Goal: Information Seeking & Learning: Learn about a topic

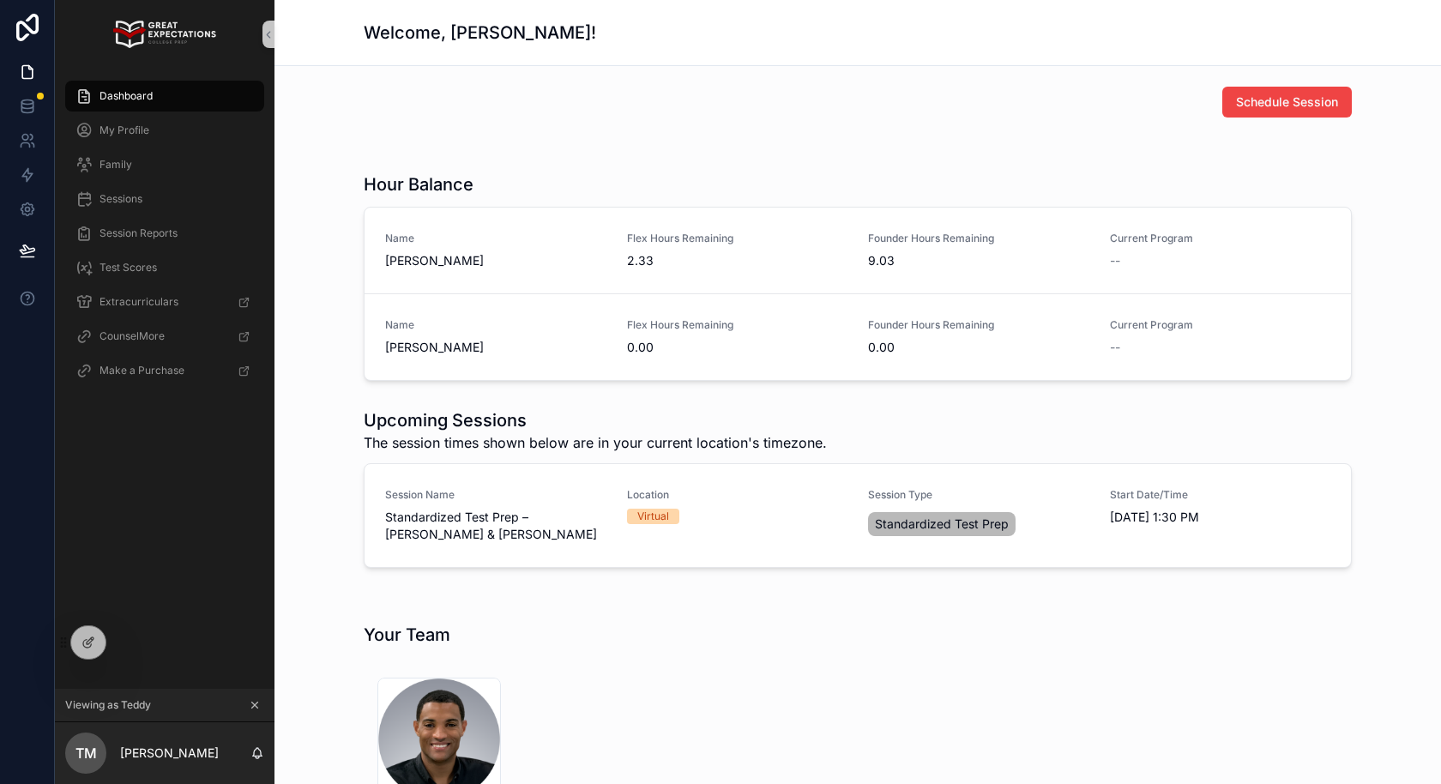
click at [250, 707] on icon "scrollable content" at bounding box center [255, 705] width 12 height 12
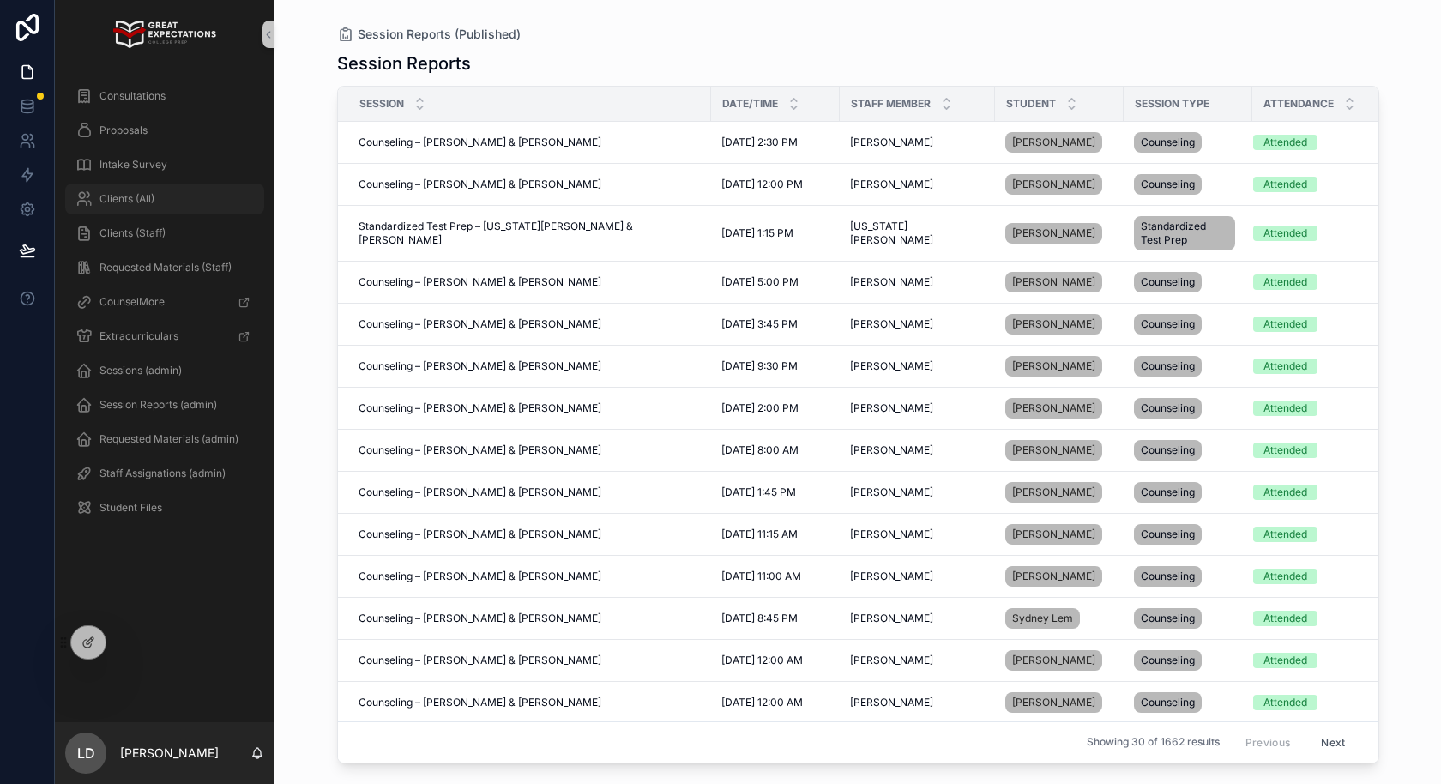
click at [201, 198] on div "Clients (All)" at bounding box center [164, 198] width 178 height 27
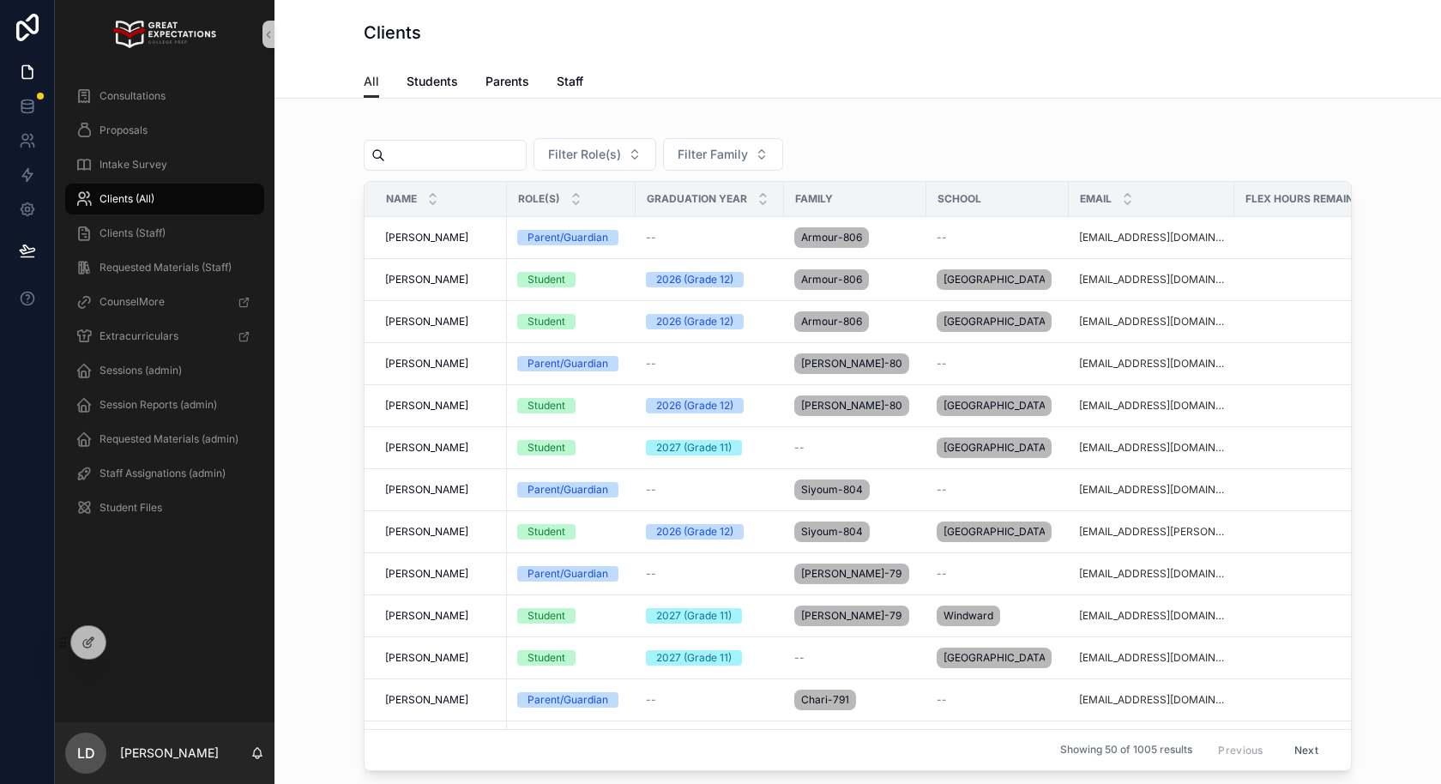
click at [404, 153] on input "scrollable content" at bounding box center [455, 155] width 141 height 24
click at [399, 244] on td "[PERSON_NAME] [PERSON_NAME]" at bounding box center [435, 238] width 142 height 42
click at [413, 237] on span "[PERSON_NAME]" at bounding box center [426, 238] width 83 height 14
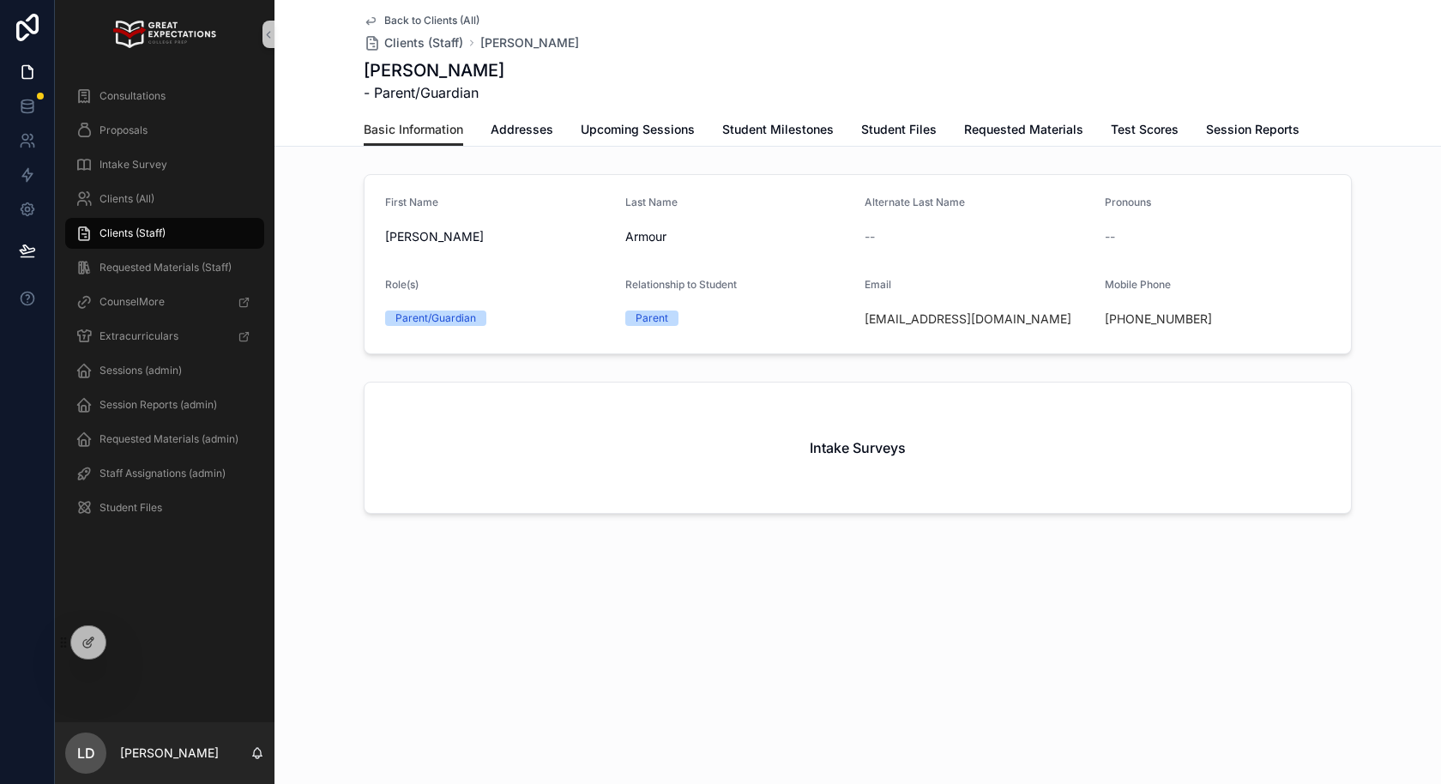
click at [377, 18] on link "Back to Clients (All)" at bounding box center [422, 21] width 116 height 14
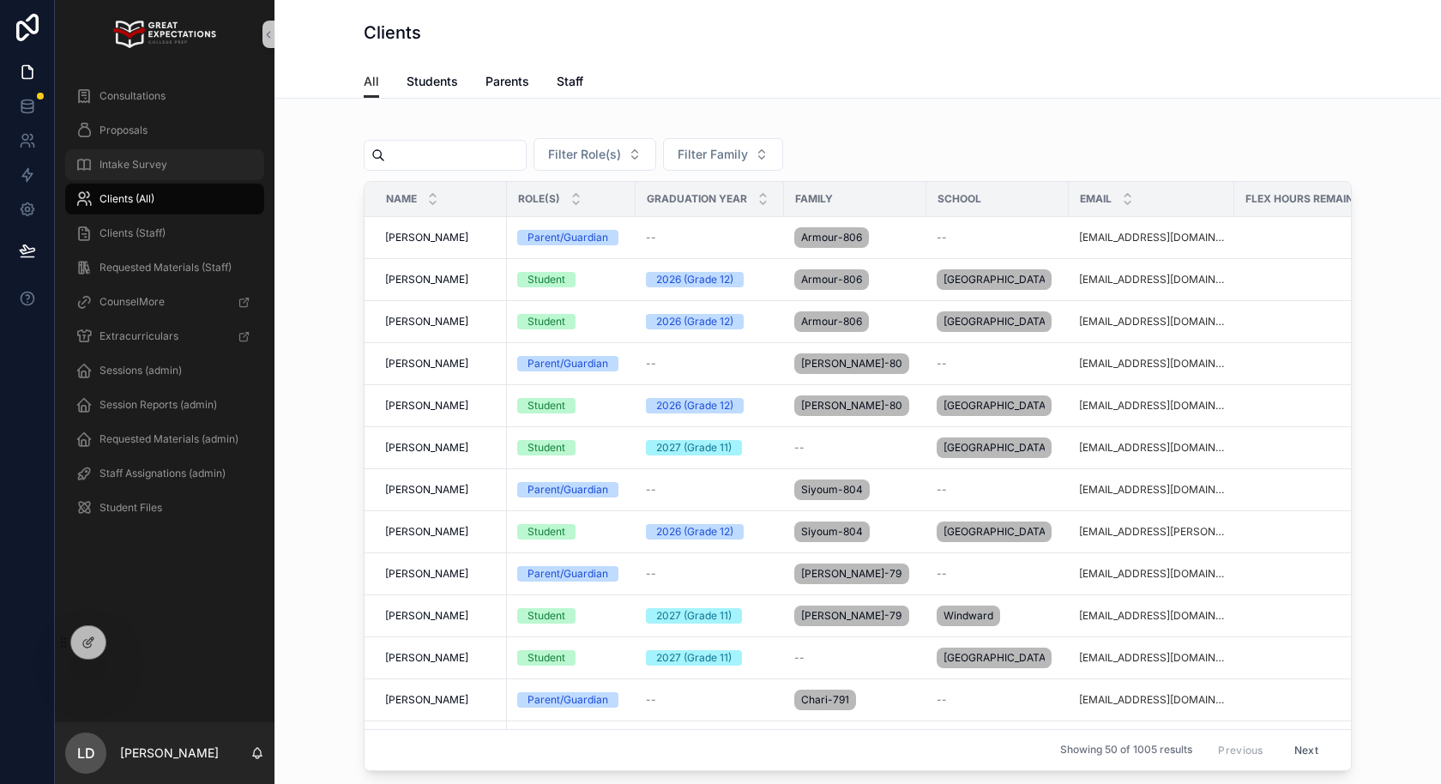
click at [172, 175] on div "Intake Survey" at bounding box center [164, 164] width 178 height 27
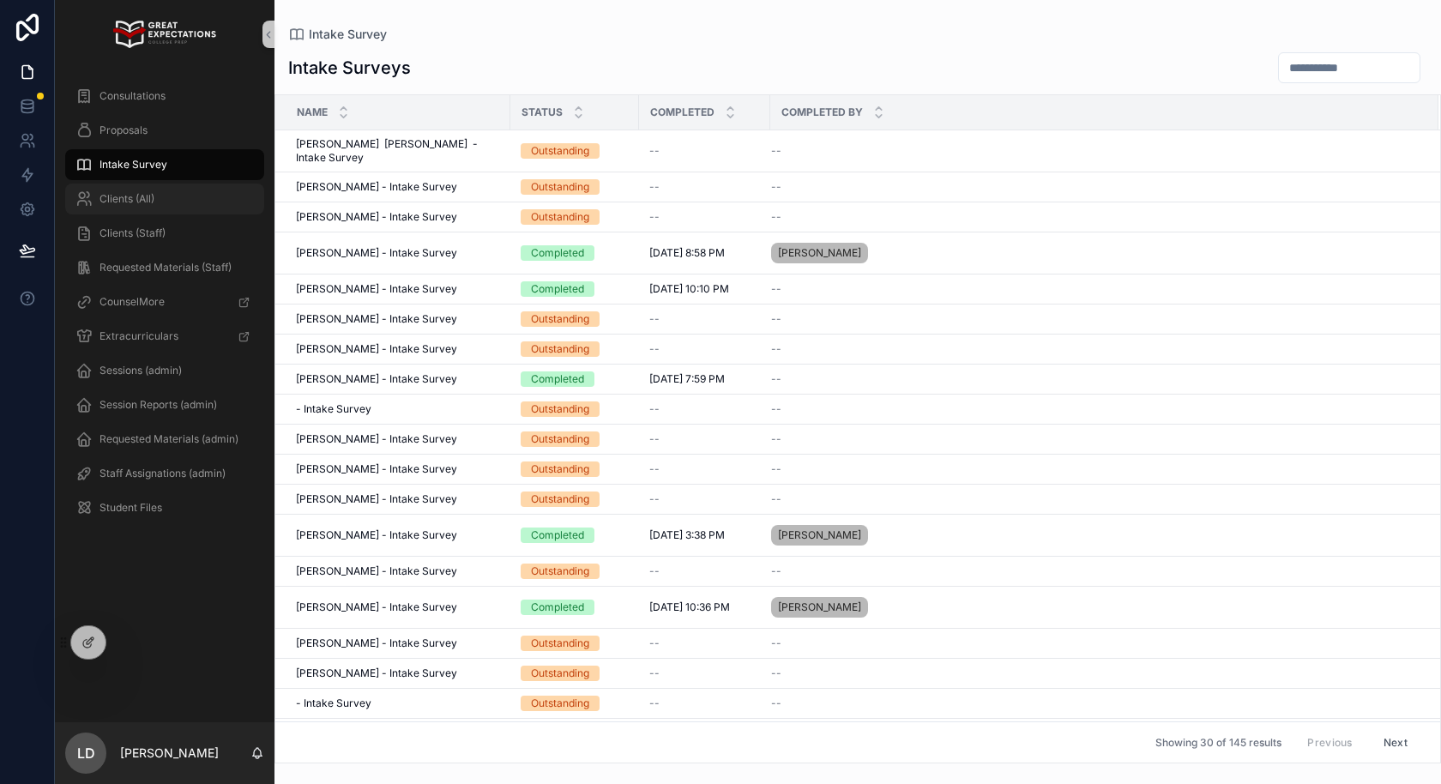
click at [160, 187] on div "Clients (All)" at bounding box center [164, 198] width 178 height 27
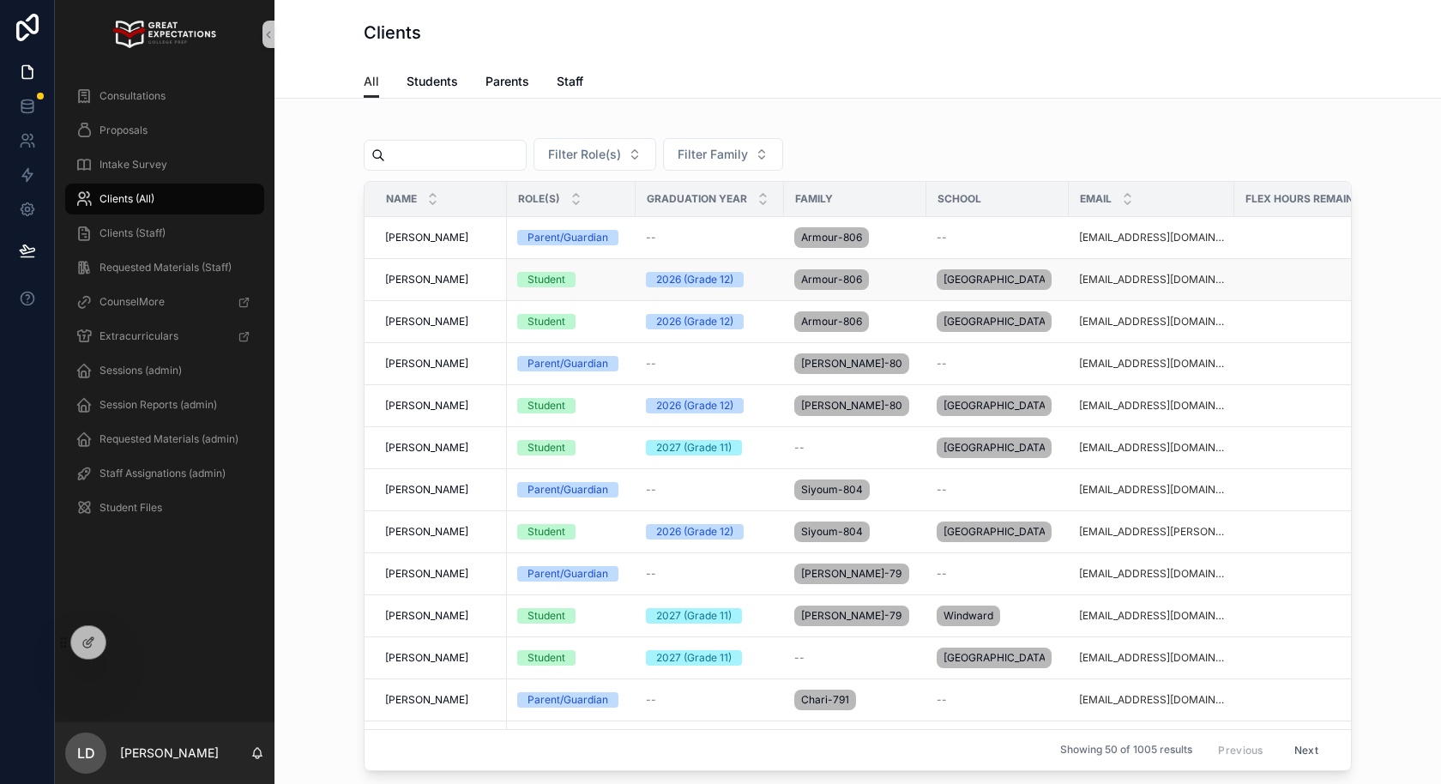
scroll to position [5, 0]
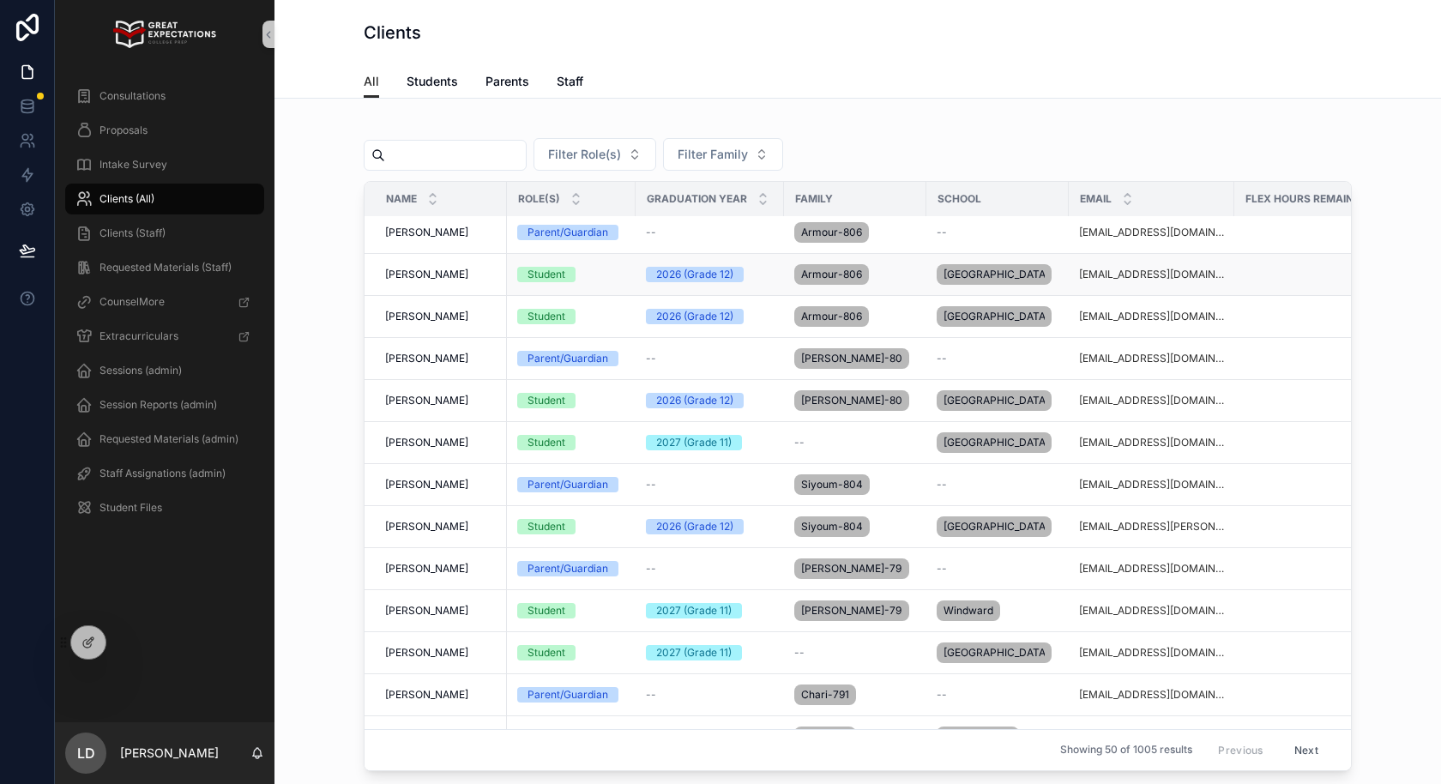
click at [412, 271] on span "[PERSON_NAME]" at bounding box center [426, 275] width 83 height 14
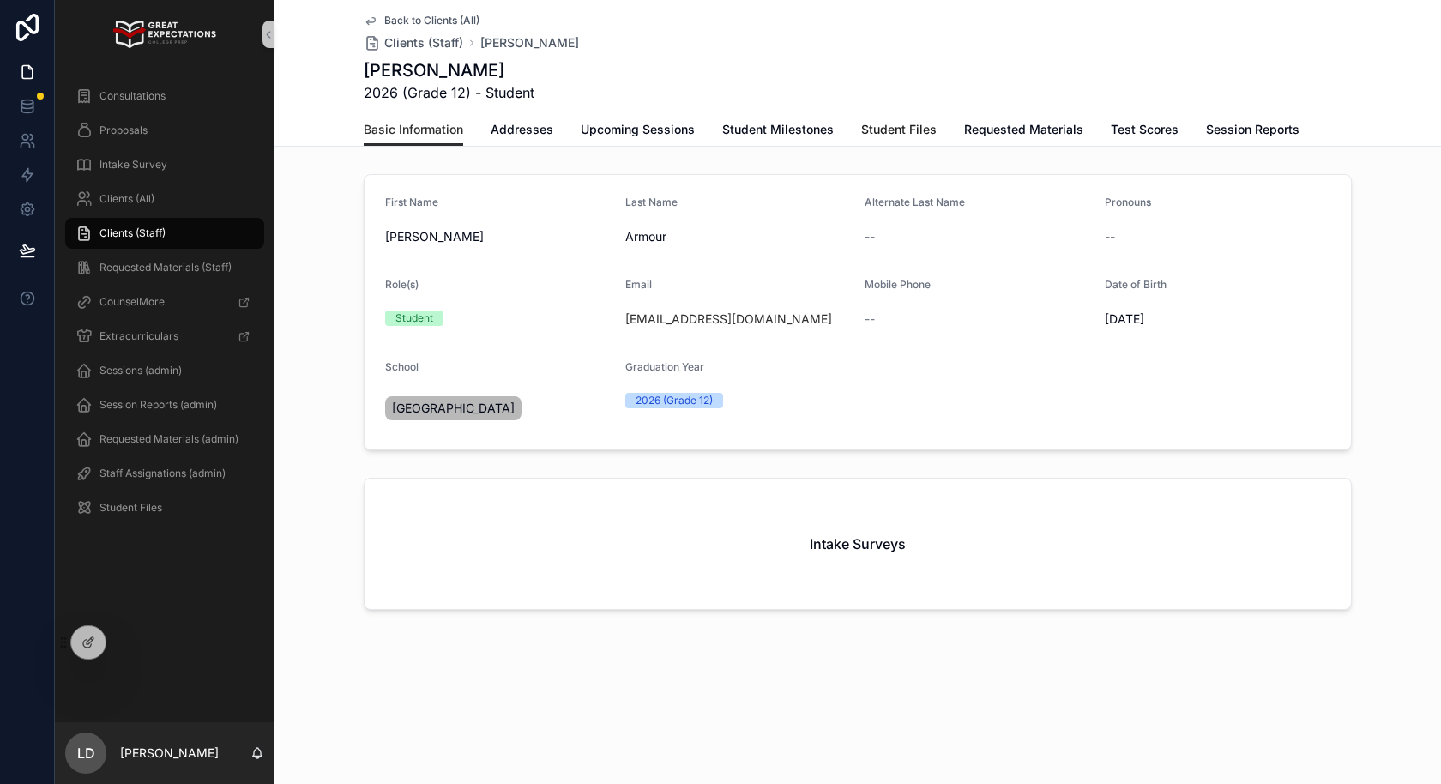
click at [903, 128] on span "Student Files" at bounding box center [898, 129] width 75 height 17
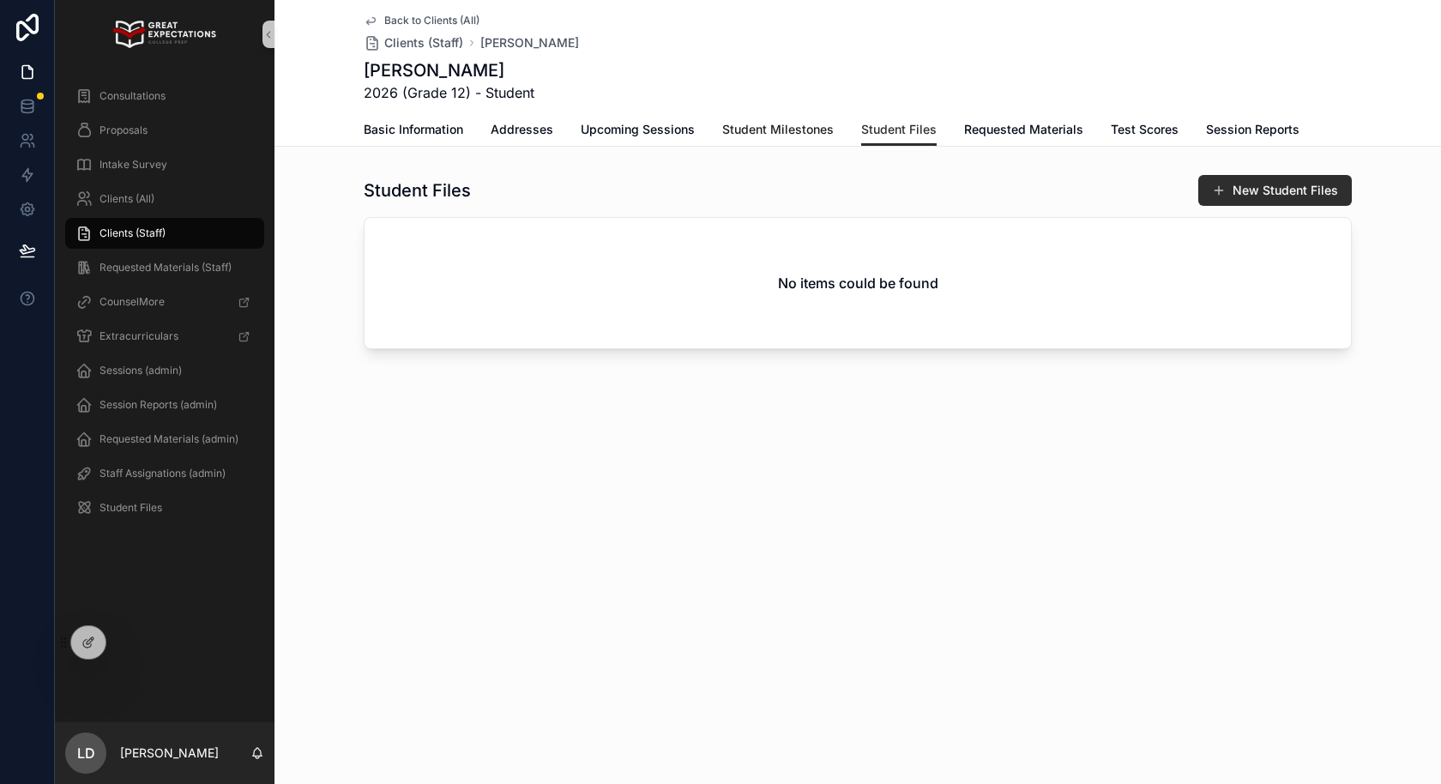
click at [789, 131] on span "Student Milestones" at bounding box center [777, 129] width 111 height 17
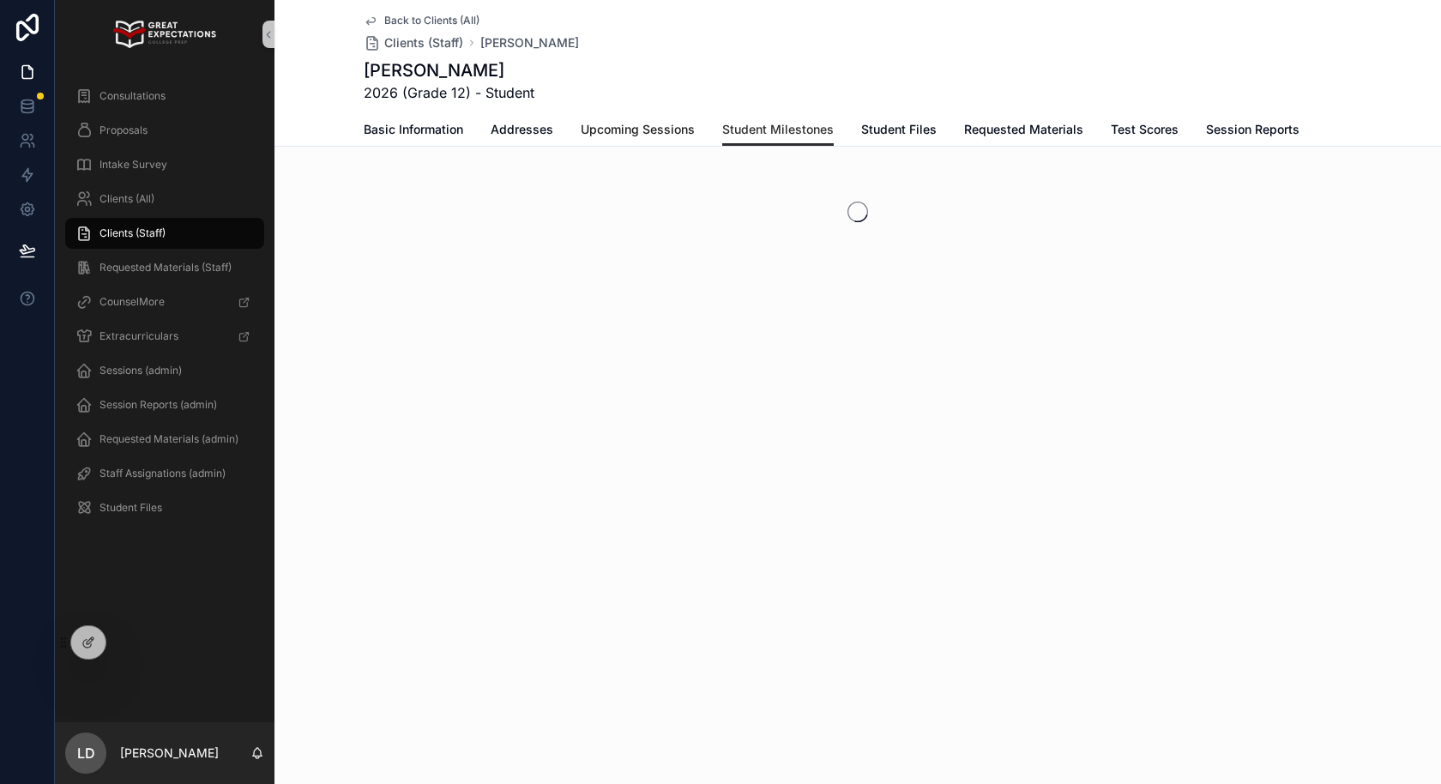
click at [647, 130] on span "Upcoming Sessions" at bounding box center [638, 129] width 114 height 17
click at [426, 138] on link "Basic Information" at bounding box center [413, 131] width 99 height 34
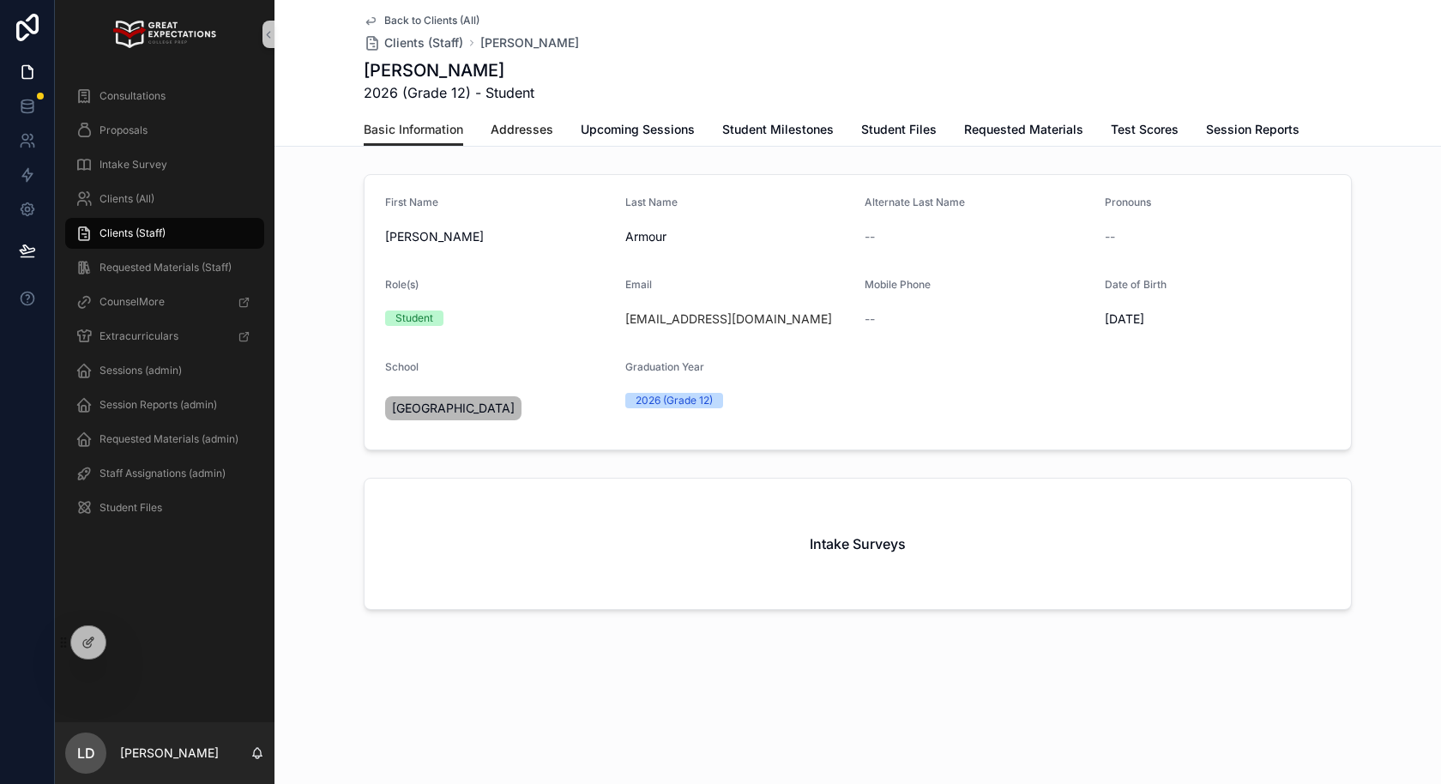
click at [532, 137] on link "Addresses" at bounding box center [522, 131] width 63 height 34
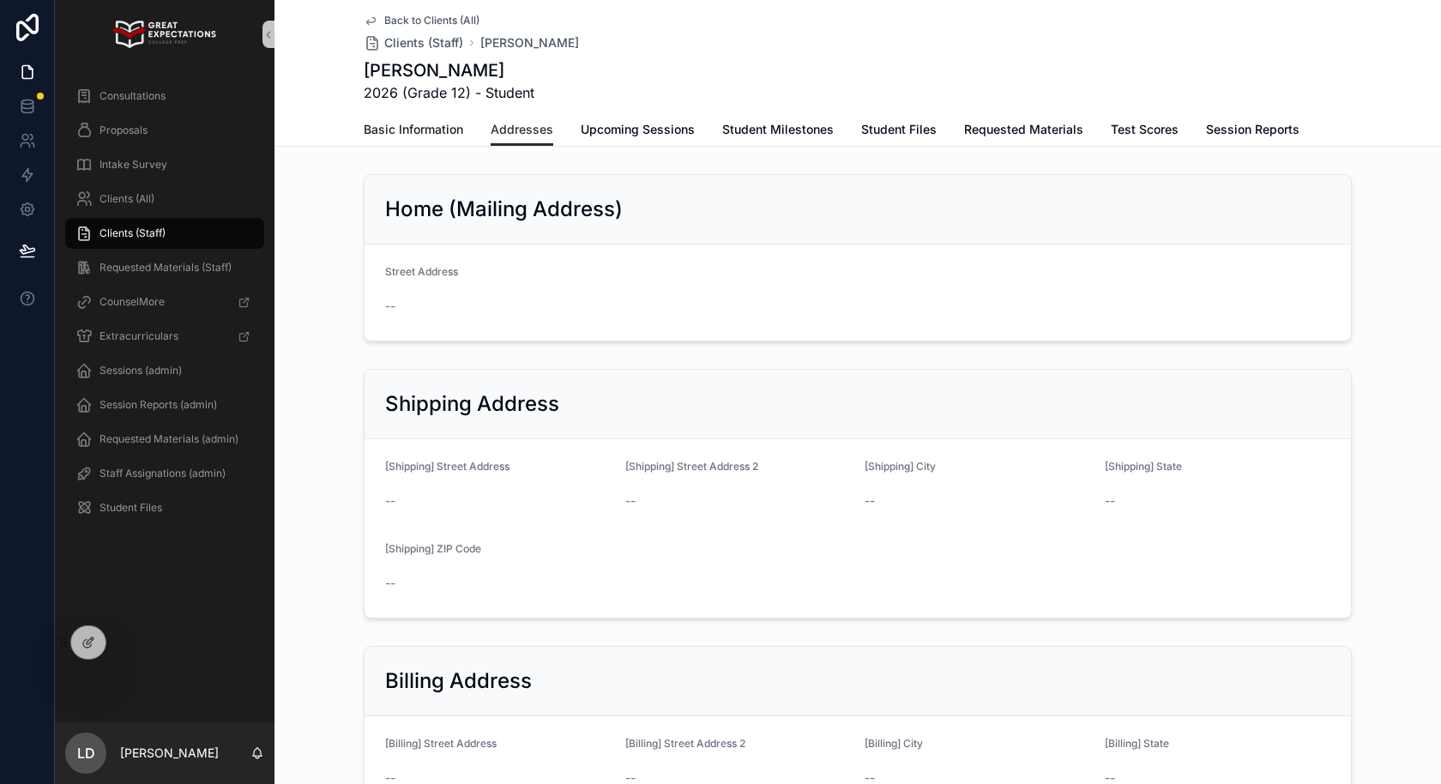
click at [409, 122] on span "Basic Information" at bounding box center [413, 129] width 99 height 17
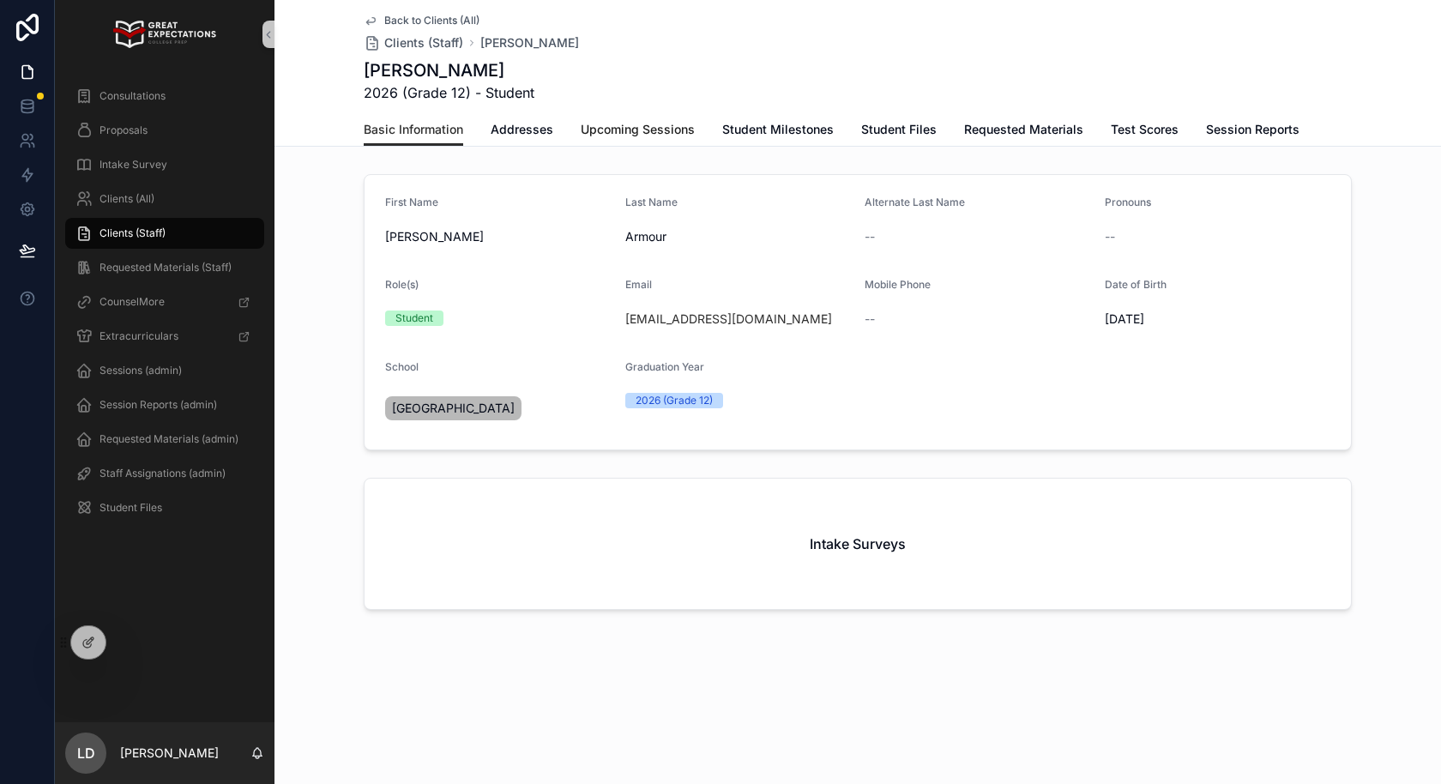
click at [628, 129] on span "Upcoming Sessions" at bounding box center [638, 129] width 114 height 17
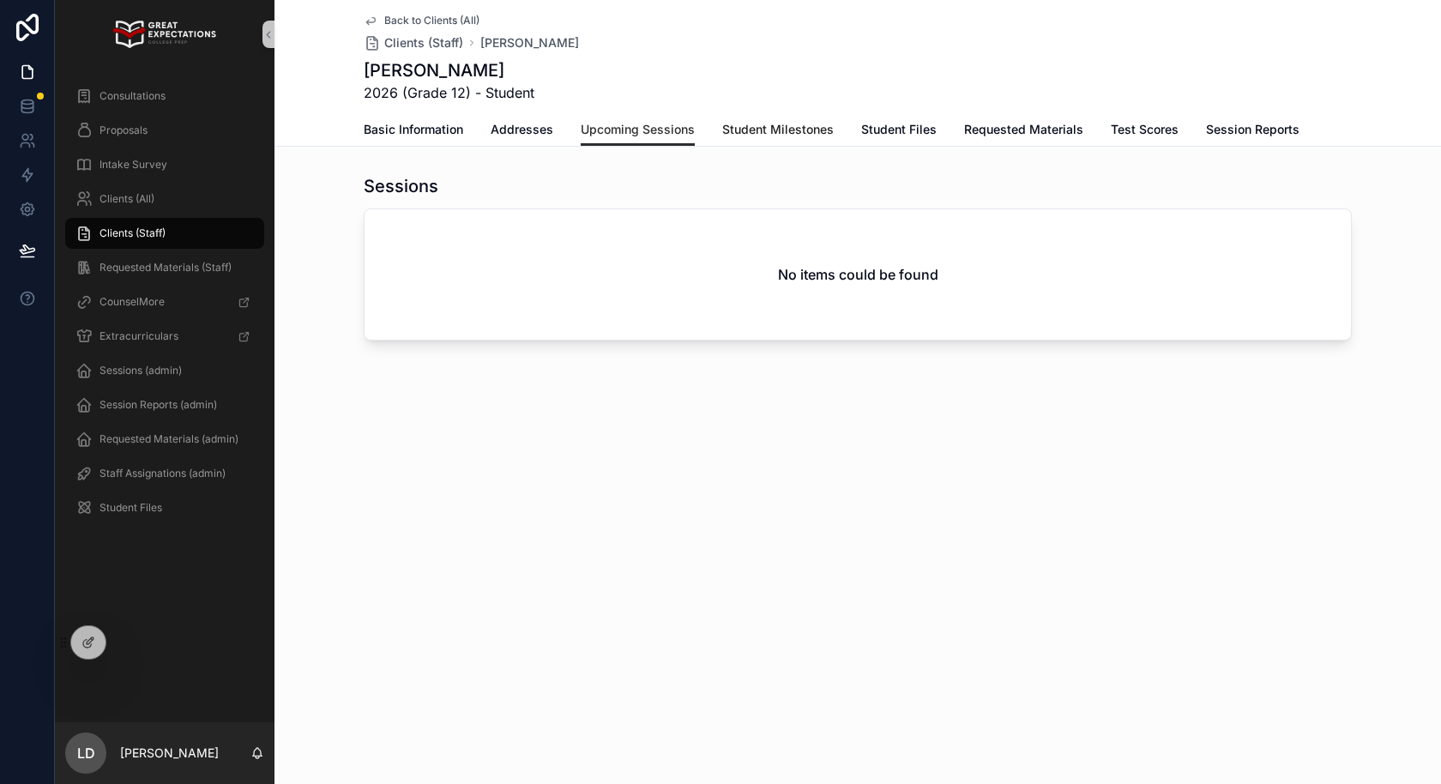
click at [809, 136] on span "Student Milestones" at bounding box center [777, 129] width 111 height 17
click at [213, 195] on div "Clients (All)" at bounding box center [164, 198] width 178 height 27
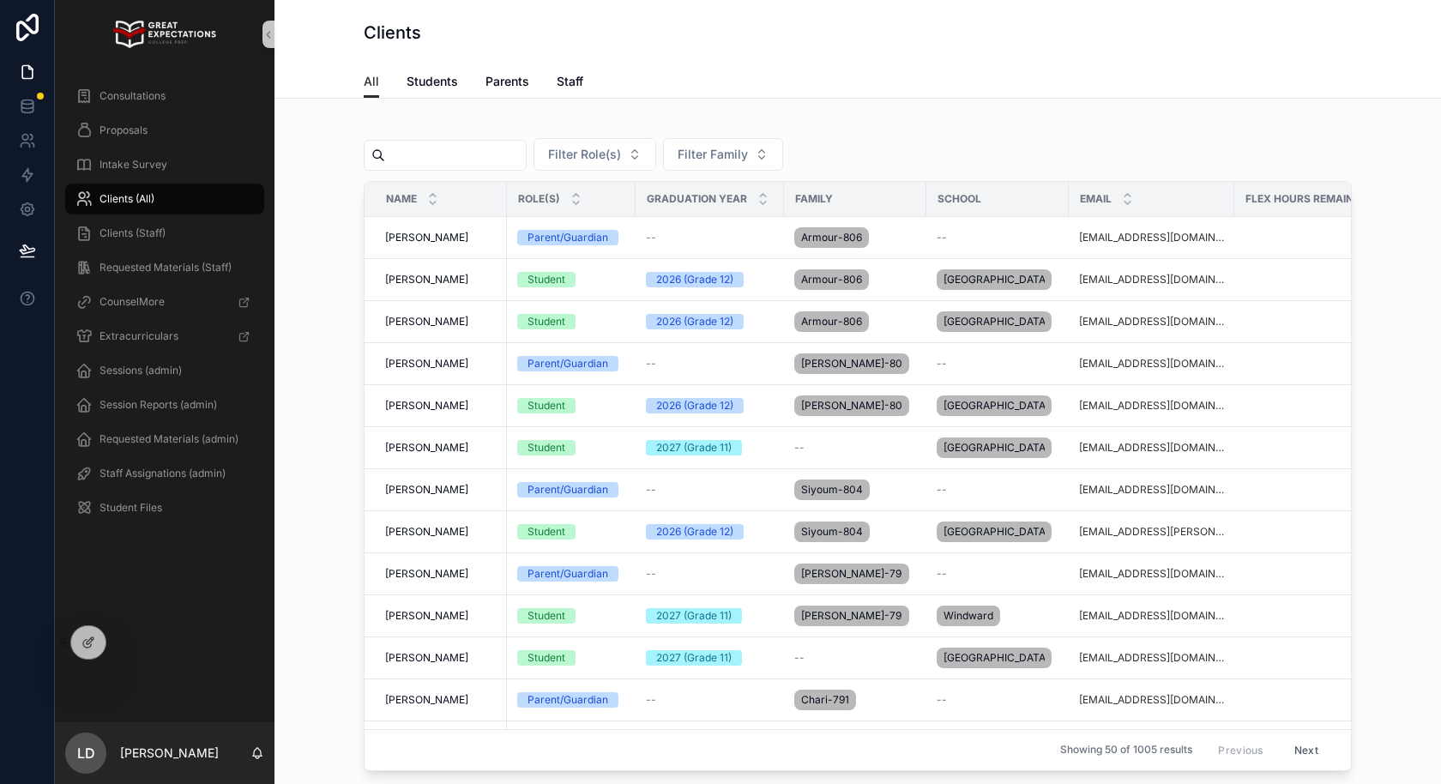
click at [435, 141] on div "scrollable content" at bounding box center [445, 155] width 163 height 31
click at [435, 155] on input "scrollable content" at bounding box center [455, 155] width 141 height 24
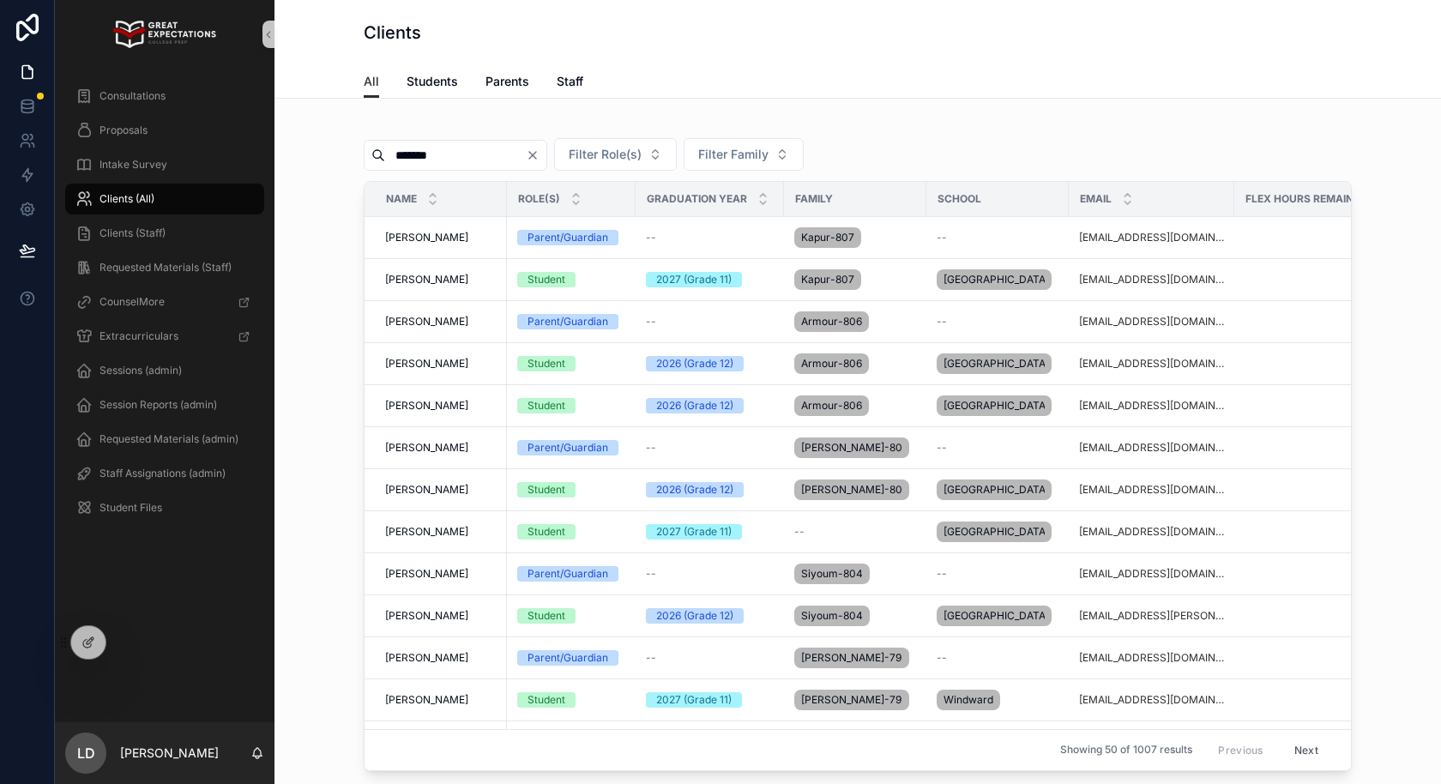
type input "*******"
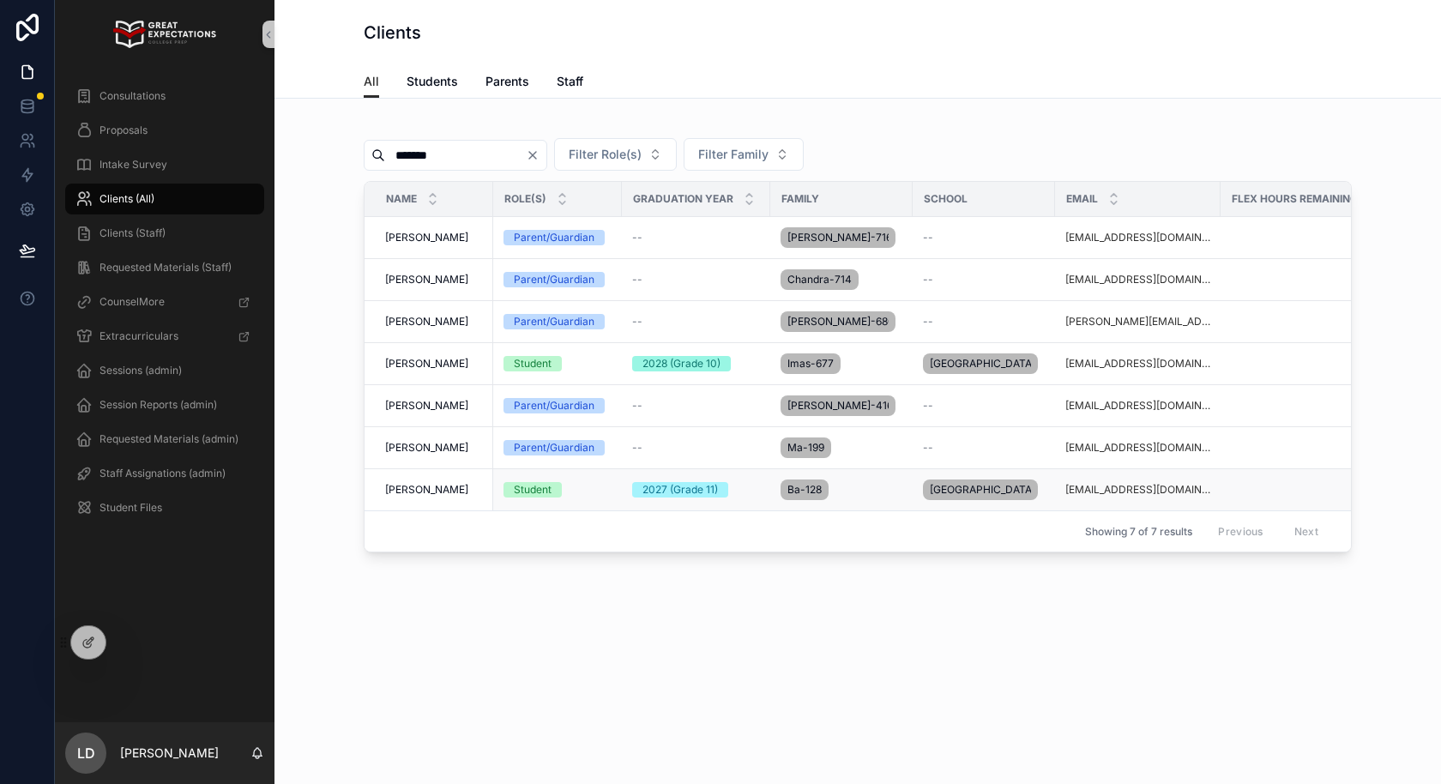
click at [443, 497] on div "[PERSON_NAME] [PERSON_NAME] Ba" at bounding box center [434, 490] width 98 height 14
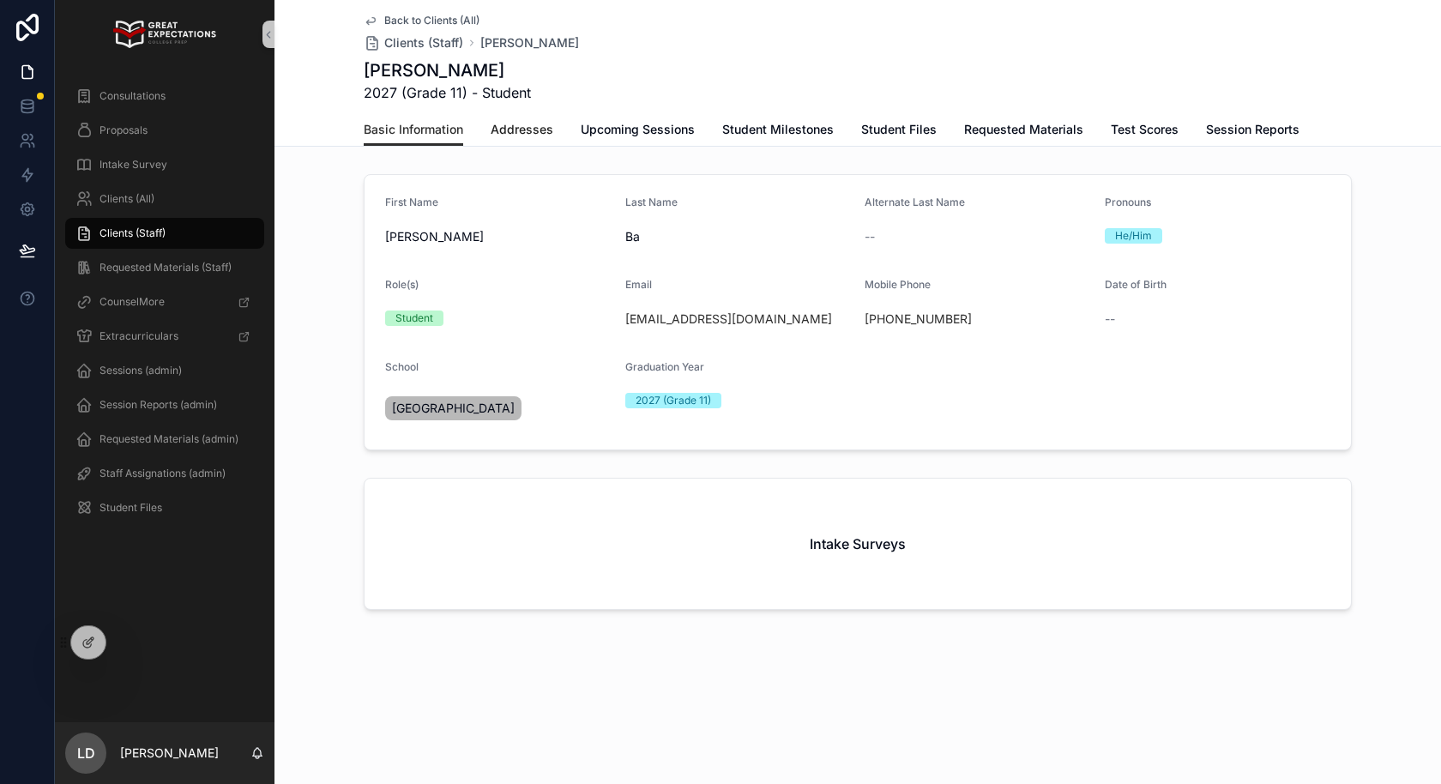
click at [541, 133] on span "Addresses" at bounding box center [522, 129] width 63 height 17
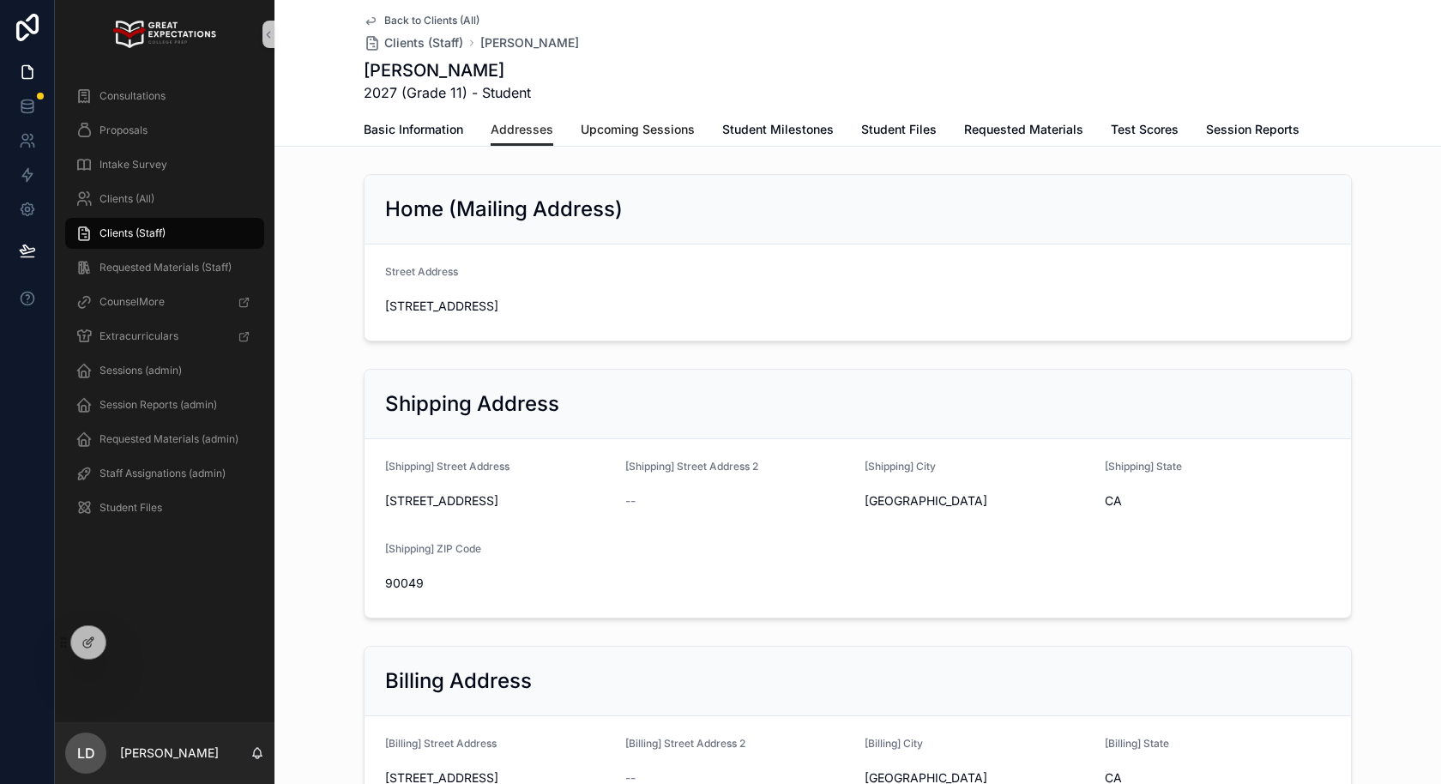
click at [673, 136] on span "Upcoming Sessions" at bounding box center [638, 129] width 114 height 17
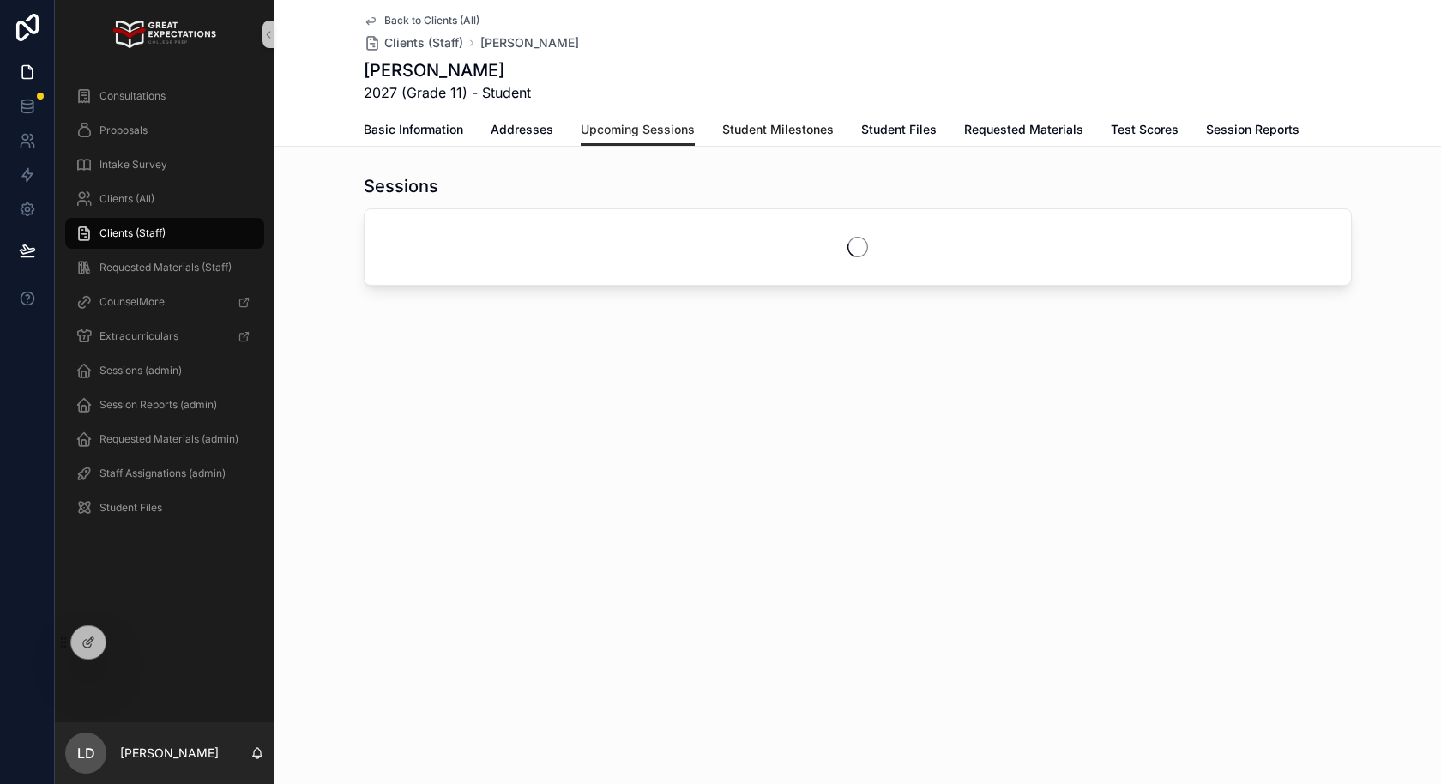
click at [805, 136] on span "Student Milestones" at bounding box center [777, 129] width 111 height 17
click at [910, 132] on span "Student Files" at bounding box center [898, 129] width 75 height 17
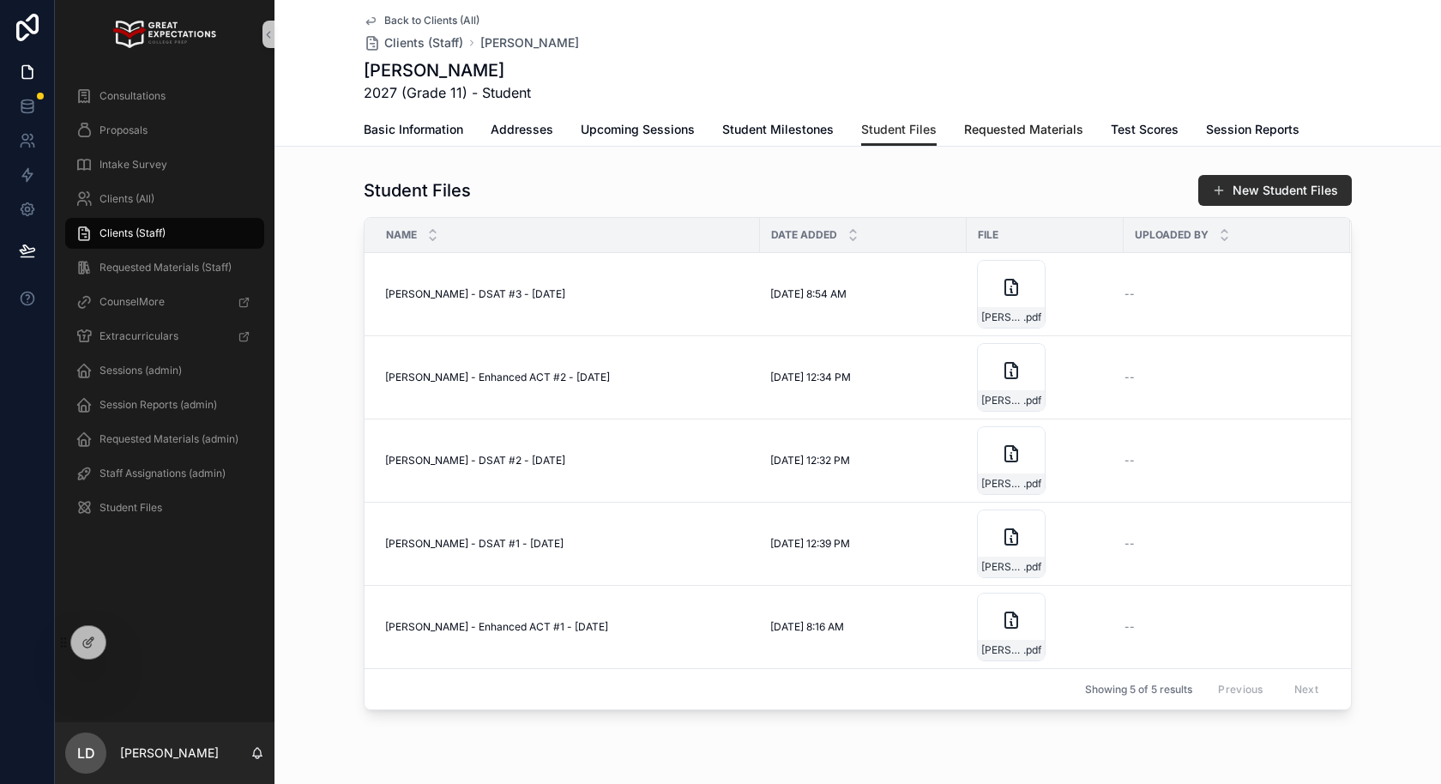
click at [1010, 142] on link "Requested Materials" at bounding box center [1023, 131] width 119 height 34
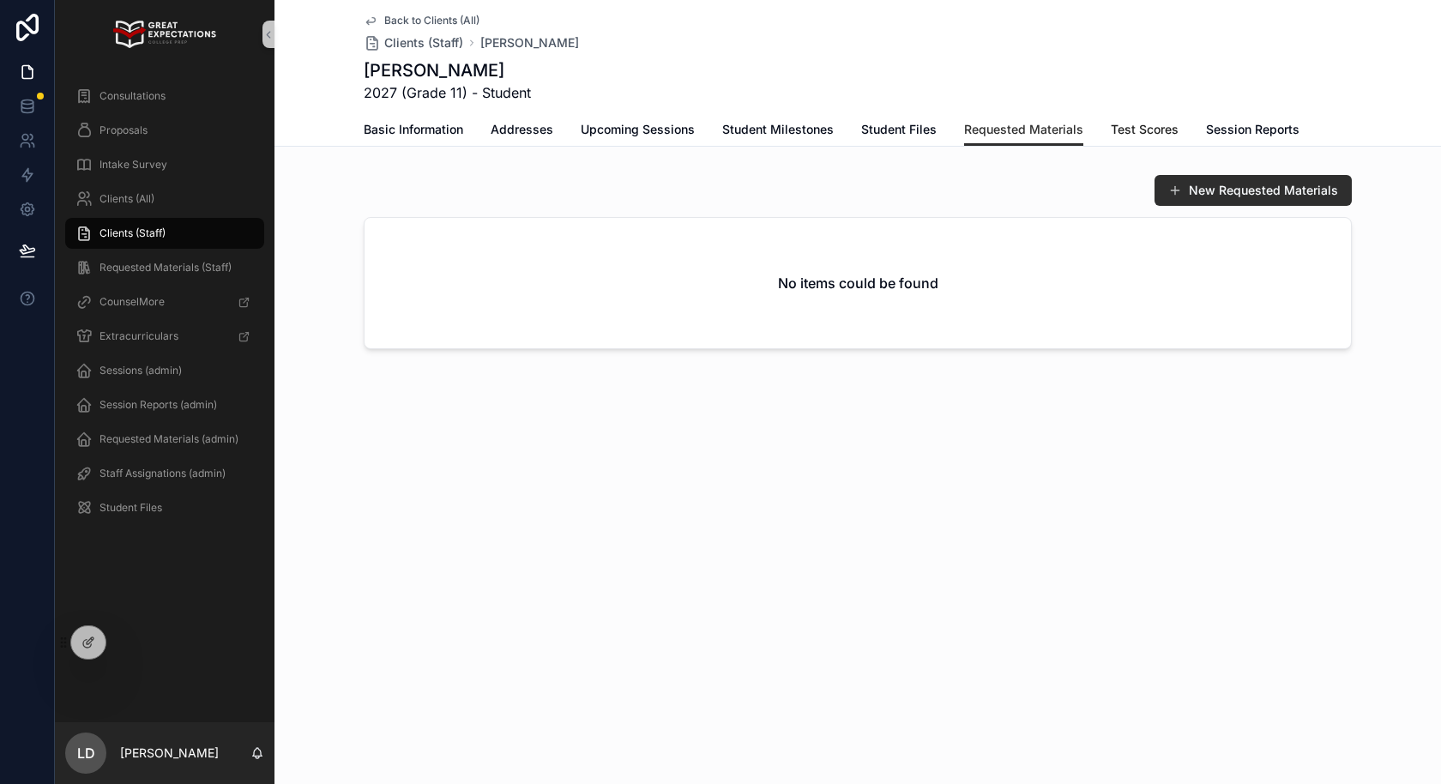
click at [1144, 134] on span "Test Scores" at bounding box center [1145, 129] width 68 height 17
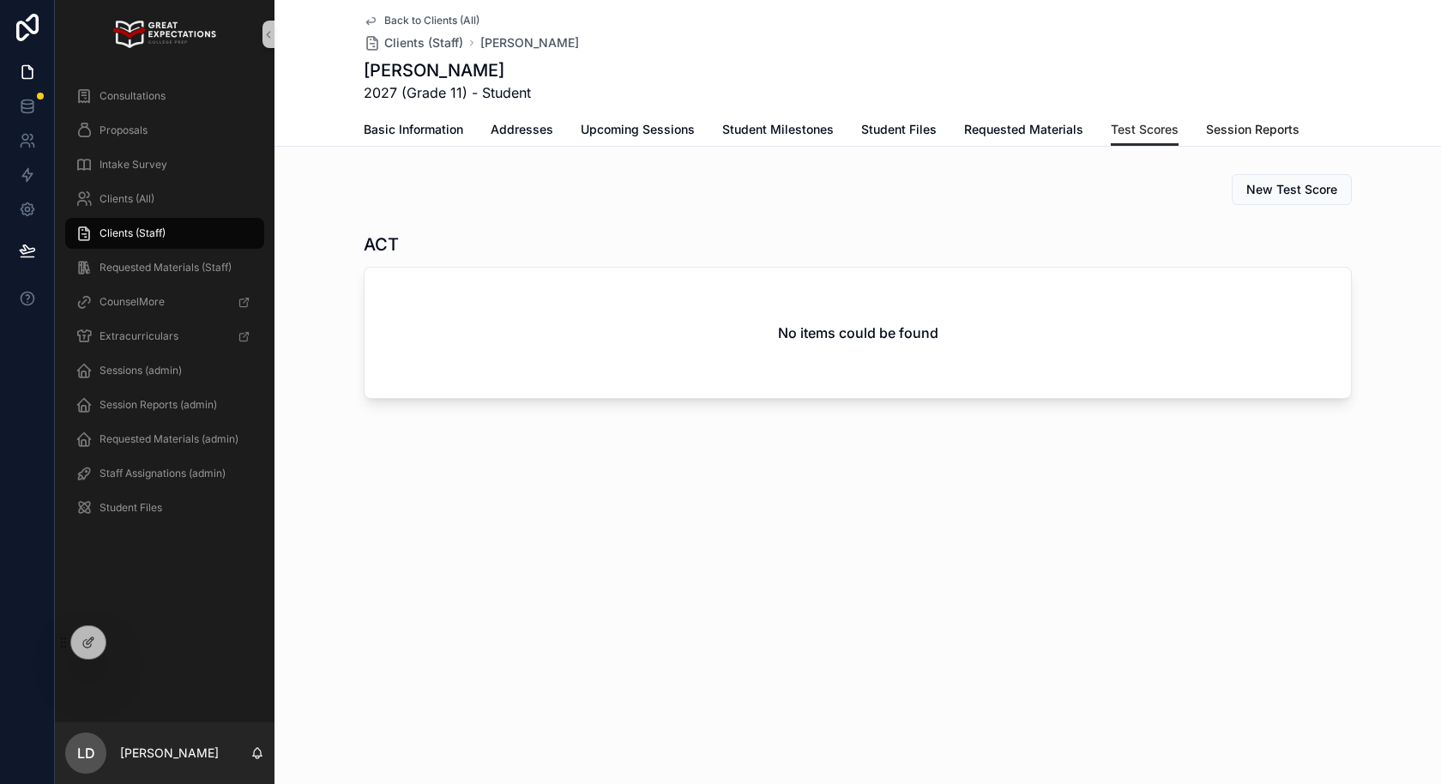
click at [1253, 127] on span "Session Reports" at bounding box center [1252, 129] width 93 height 17
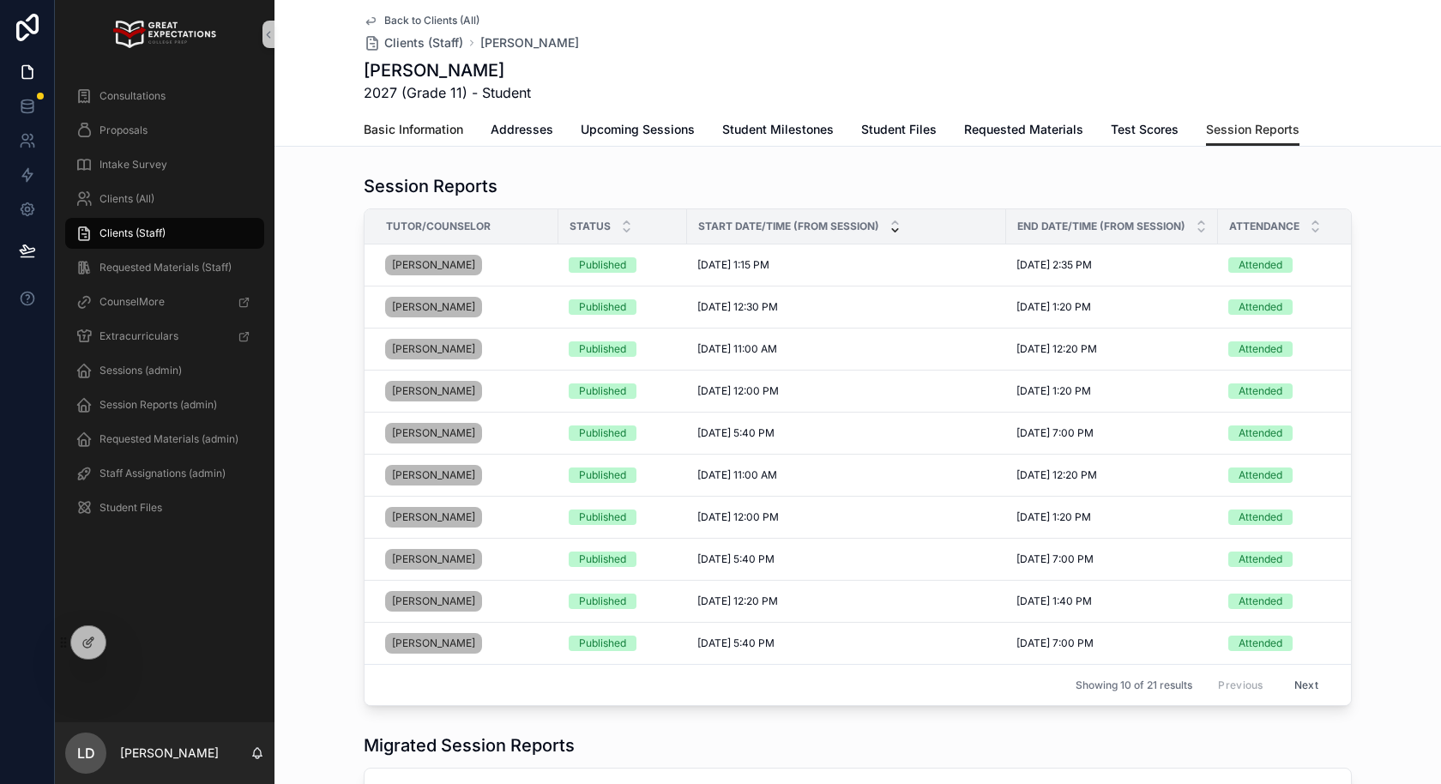
click at [423, 132] on span "Basic Information" at bounding box center [413, 129] width 99 height 17
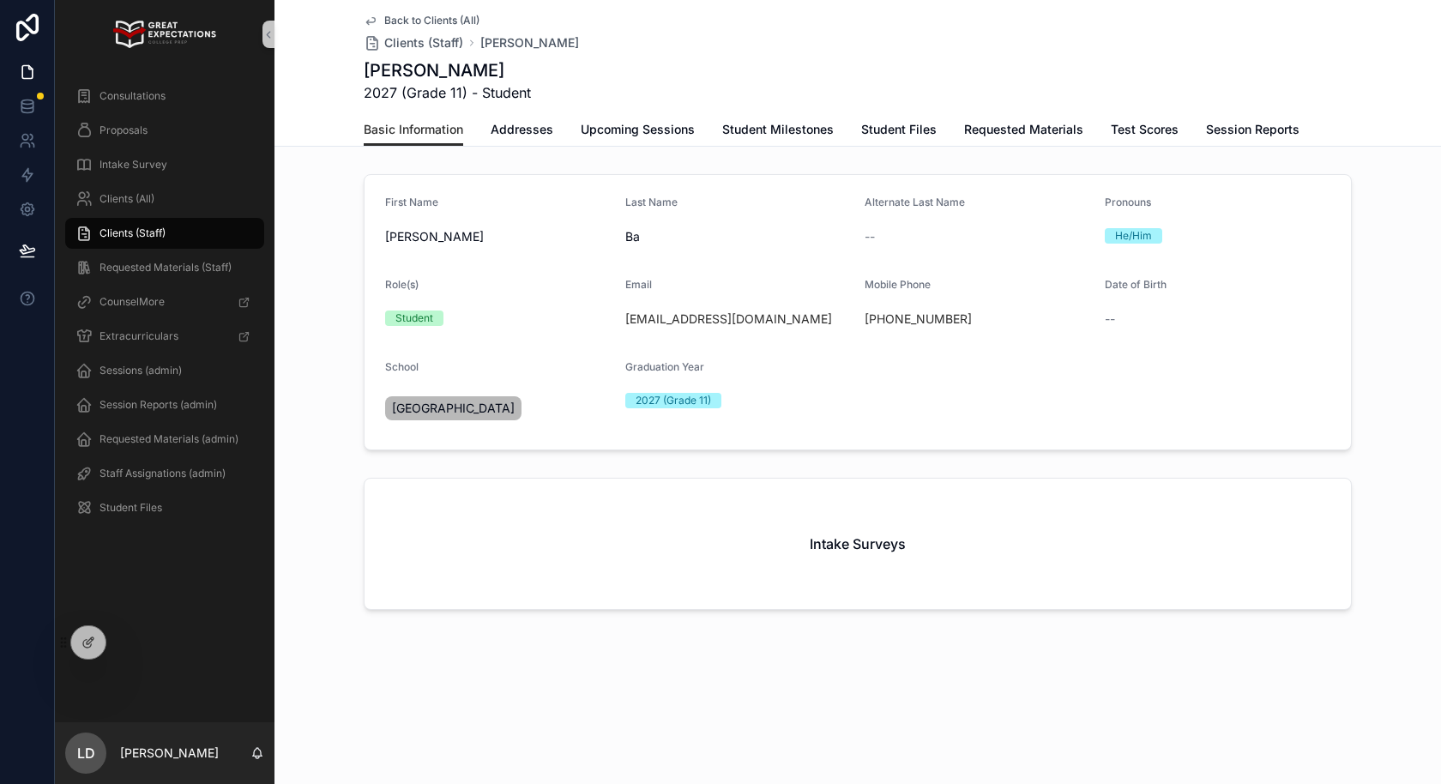
click at [765, 569] on div "Intake Surveys" at bounding box center [857, 544] width 986 height 130
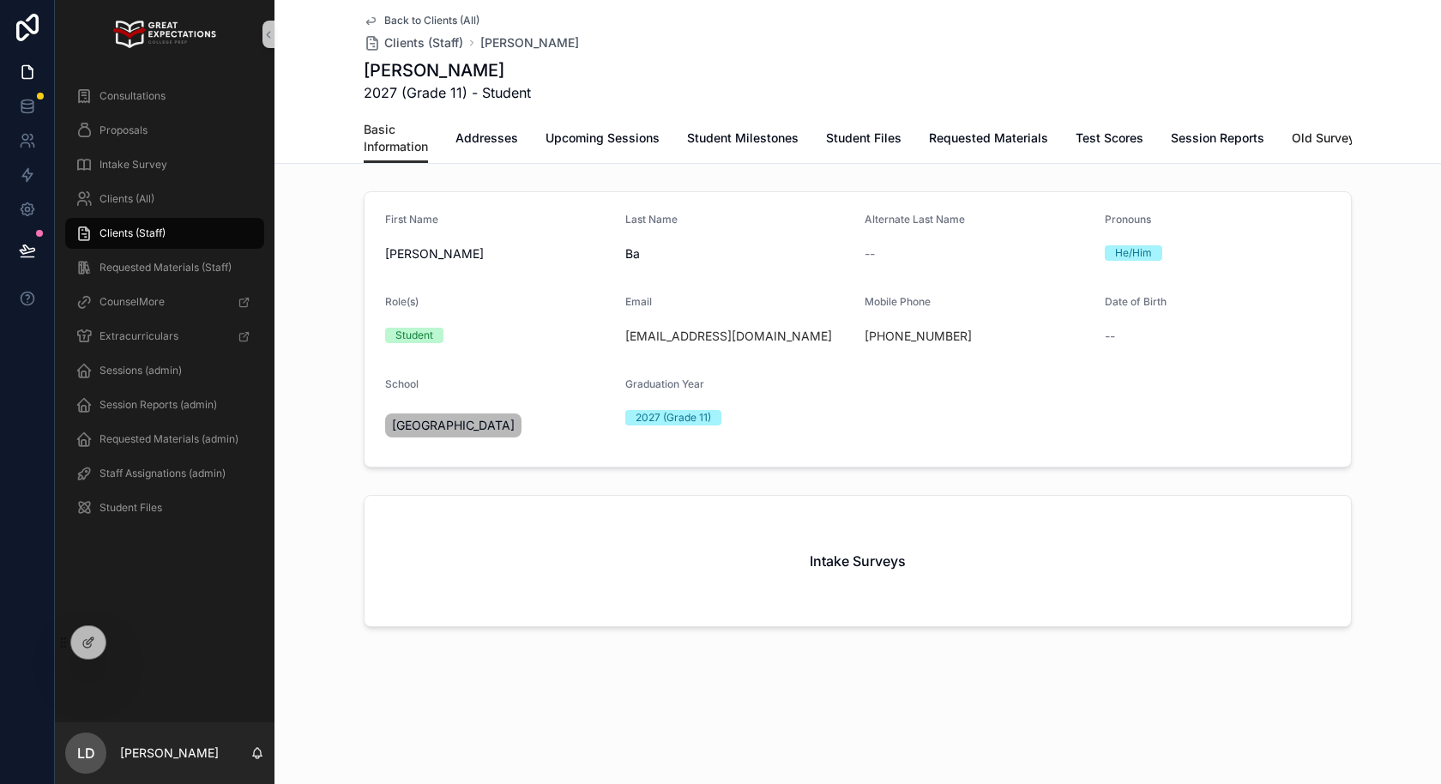
scroll to position [0, 4]
click at [1315, 139] on span "Old Surveys" at bounding box center [1322, 137] width 70 height 17
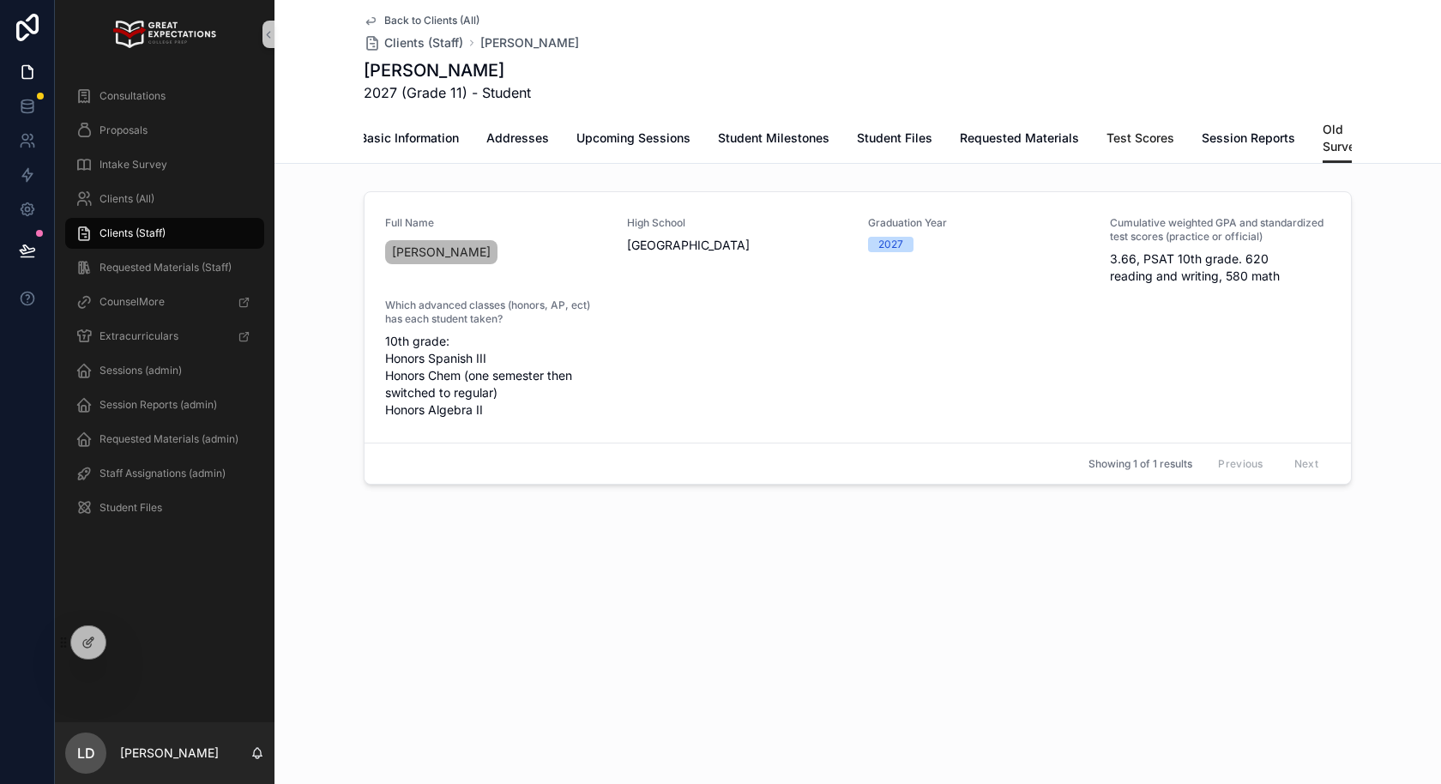
scroll to position [0, 15]
